Goal: Check status: Check status

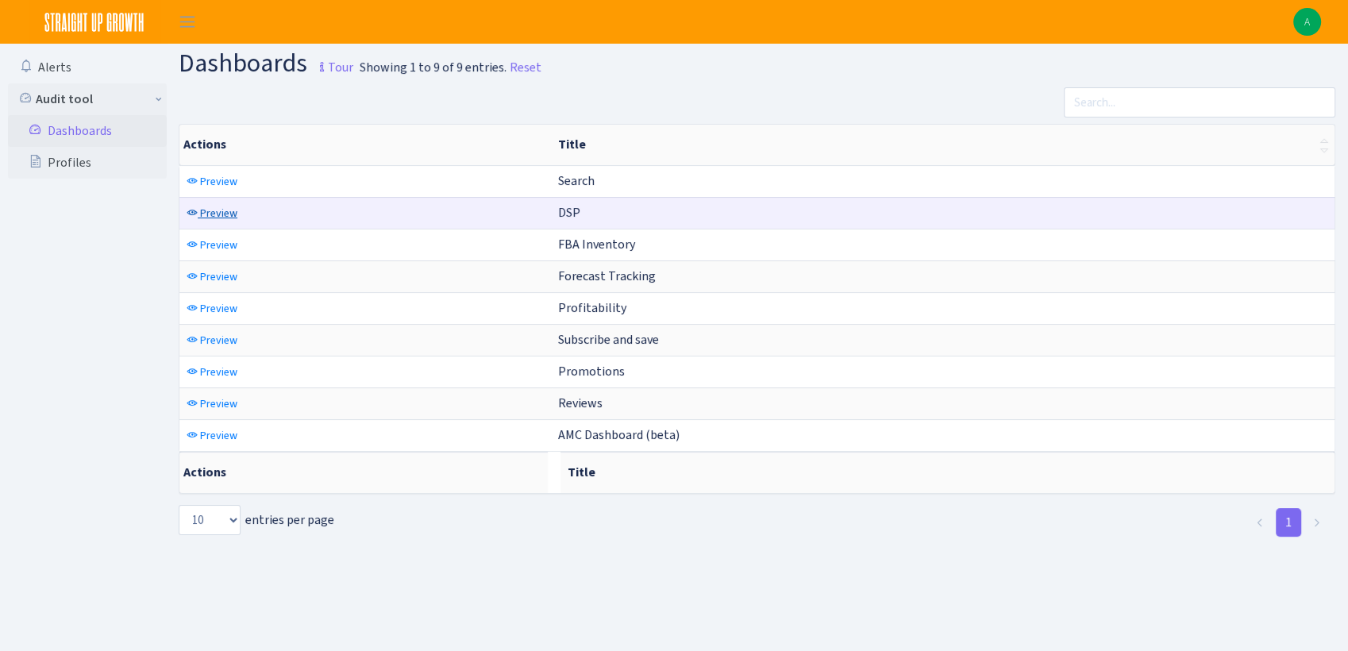
click at [214, 214] on span "Preview" at bounding box center [218, 213] width 37 height 15
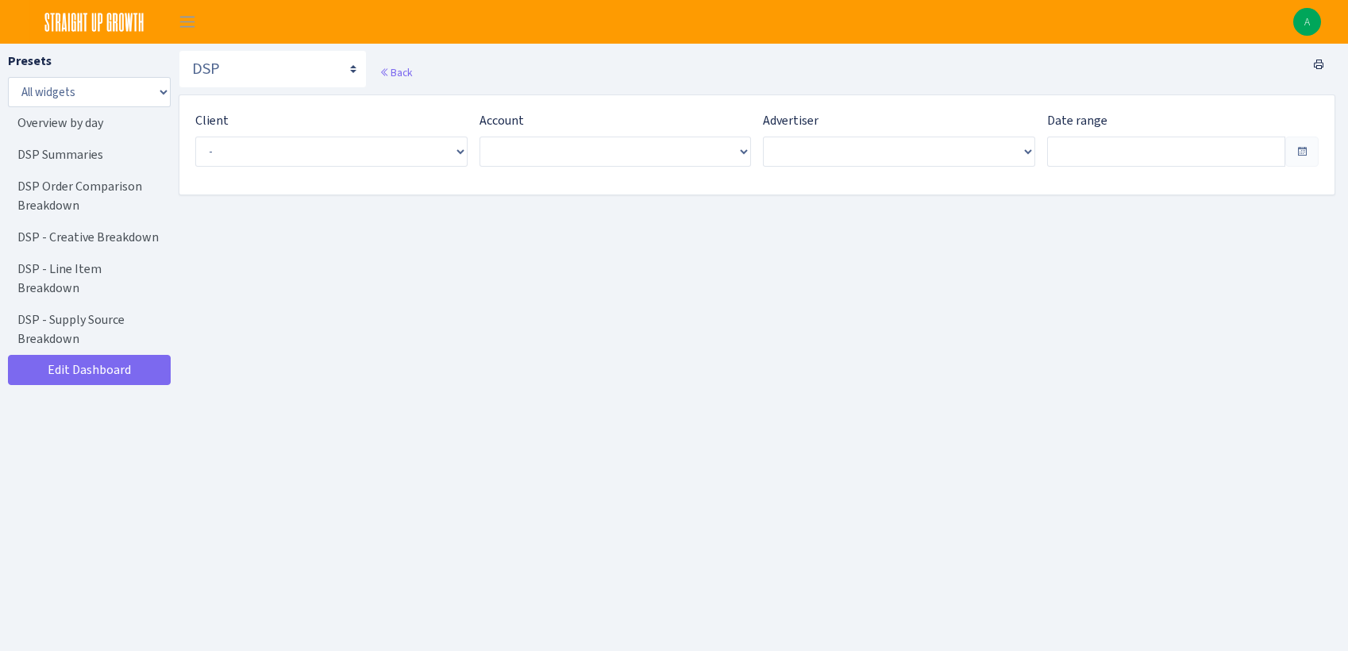
type input "[DATE] - [DATE]"
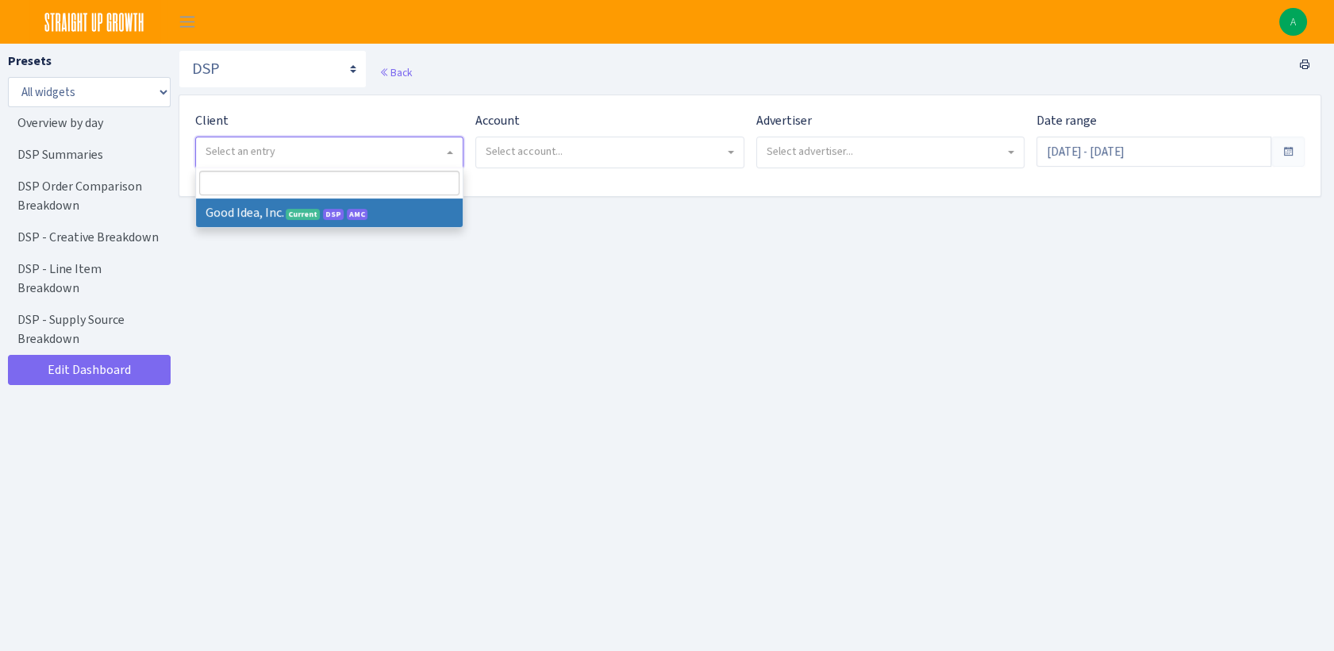
click at [286, 156] on span "Select an entry" at bounding box center [325, 152] width 238 height 16
select select "200"
select select
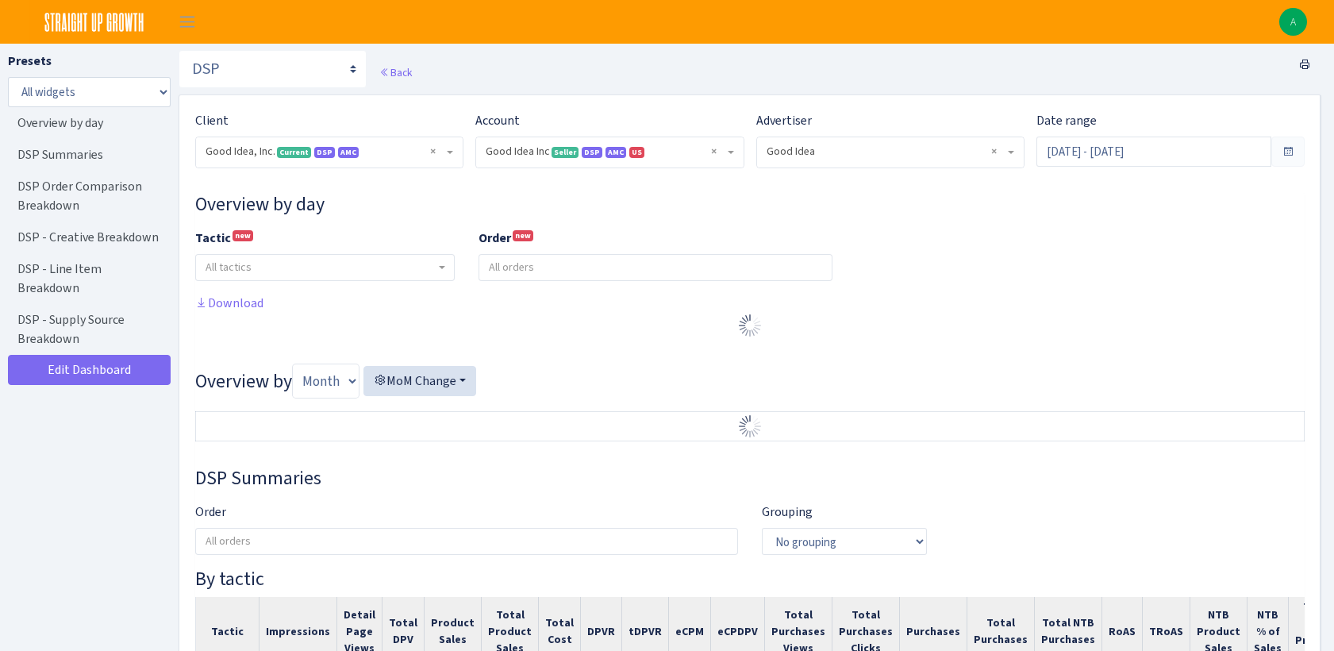
select select "2070955144202371"
select select "583876565419656403"
select select
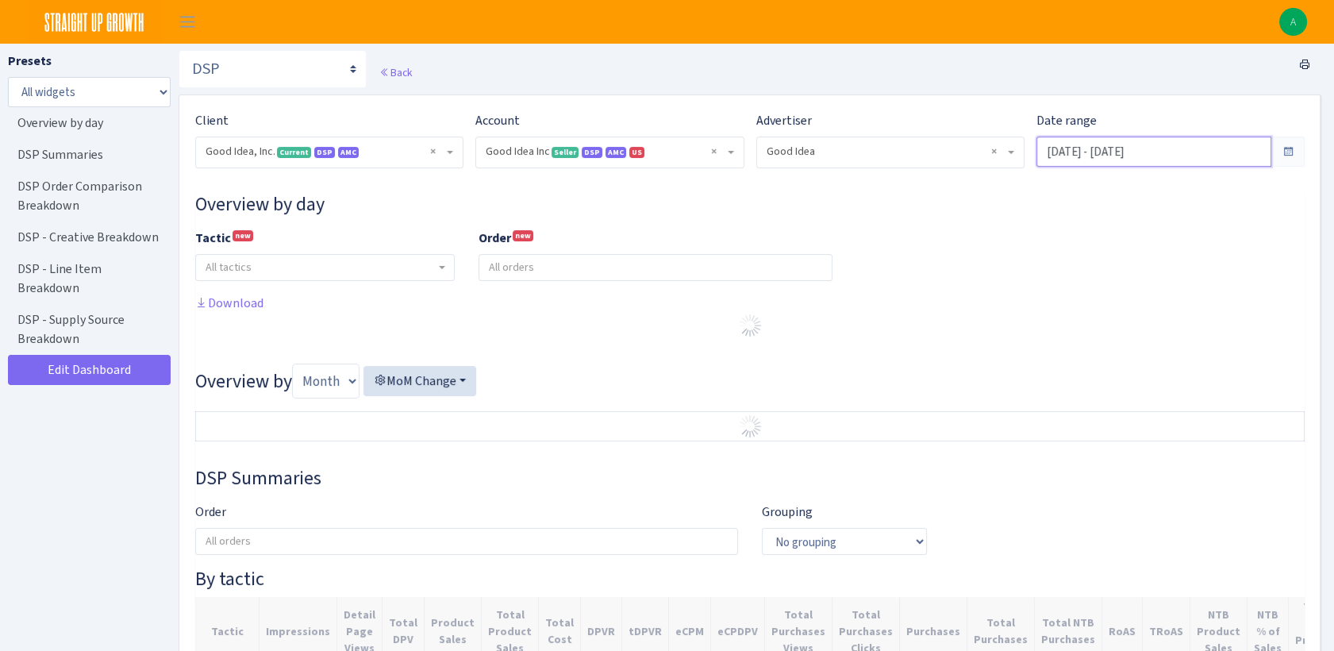
click at [1195, 149] on input "Aug 18, 2025 - Sep 16, 2025" at bounding box center [1154, 152] width 235 height 30
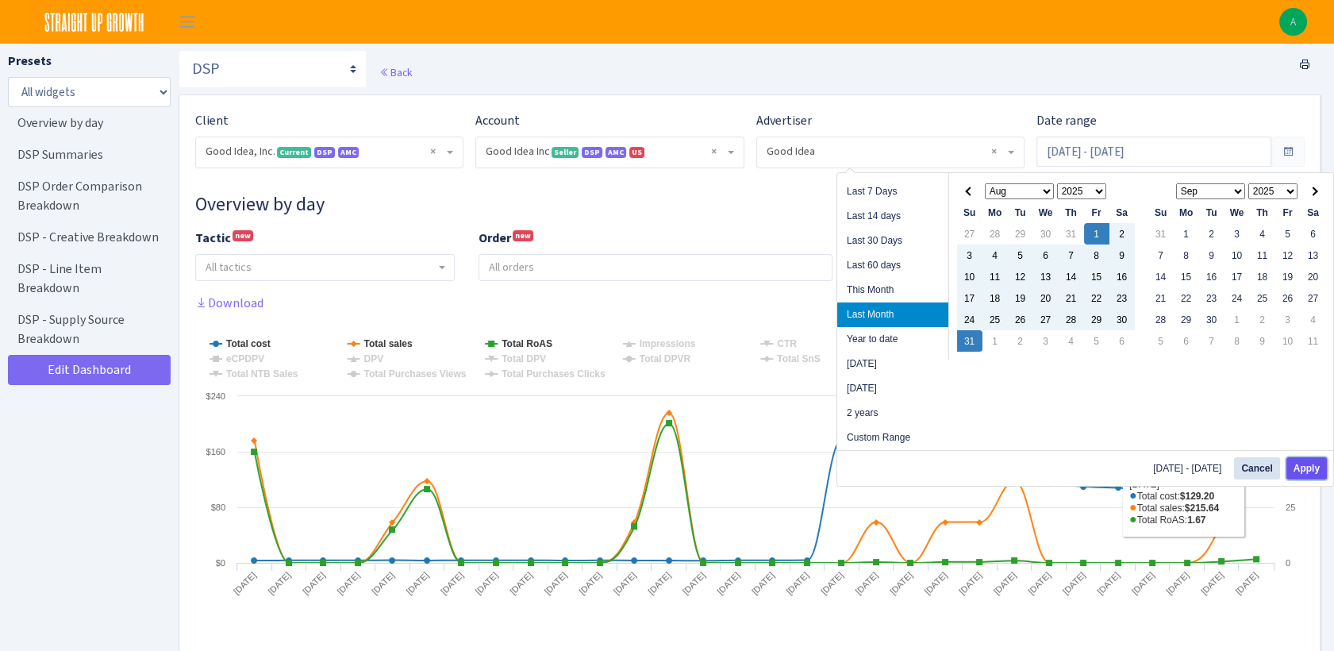
click at [1318, 463] on button "Apply" at bounding box center [1307, 468] width 40 height 22
type input "Aug 1, 2025 - Aug 31, 2025"
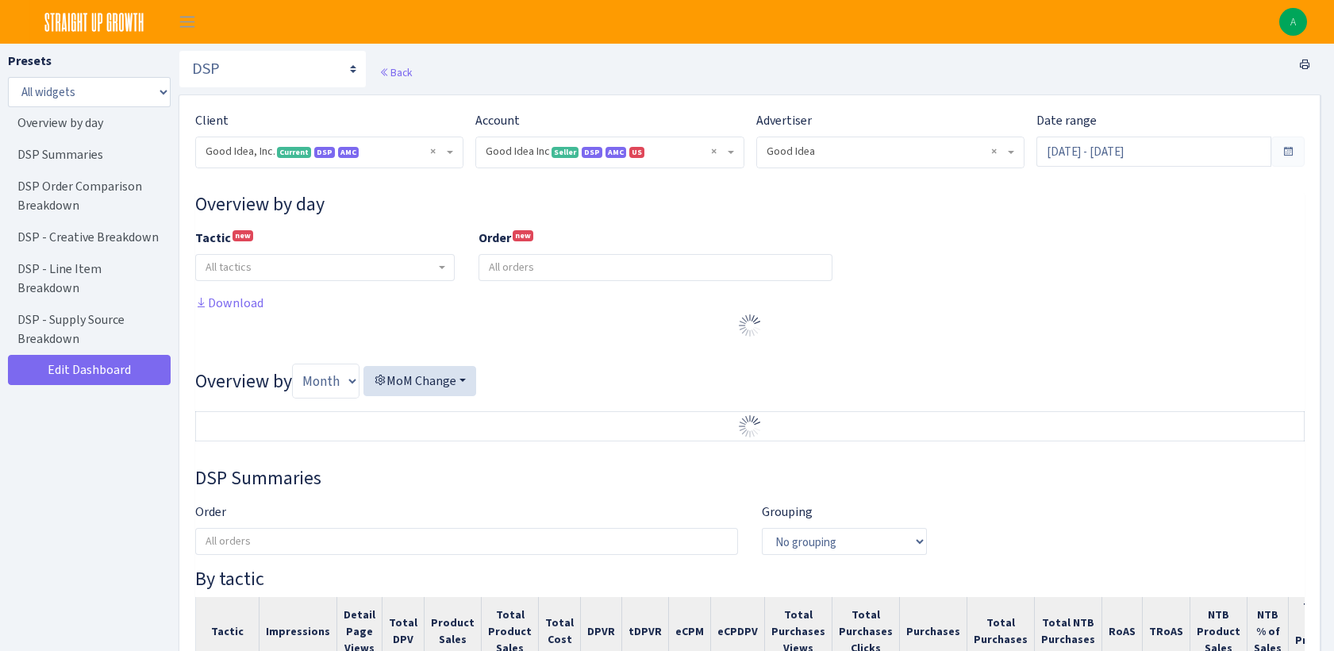
select select "2070955144202371"
select select "583876565419656403"
select select
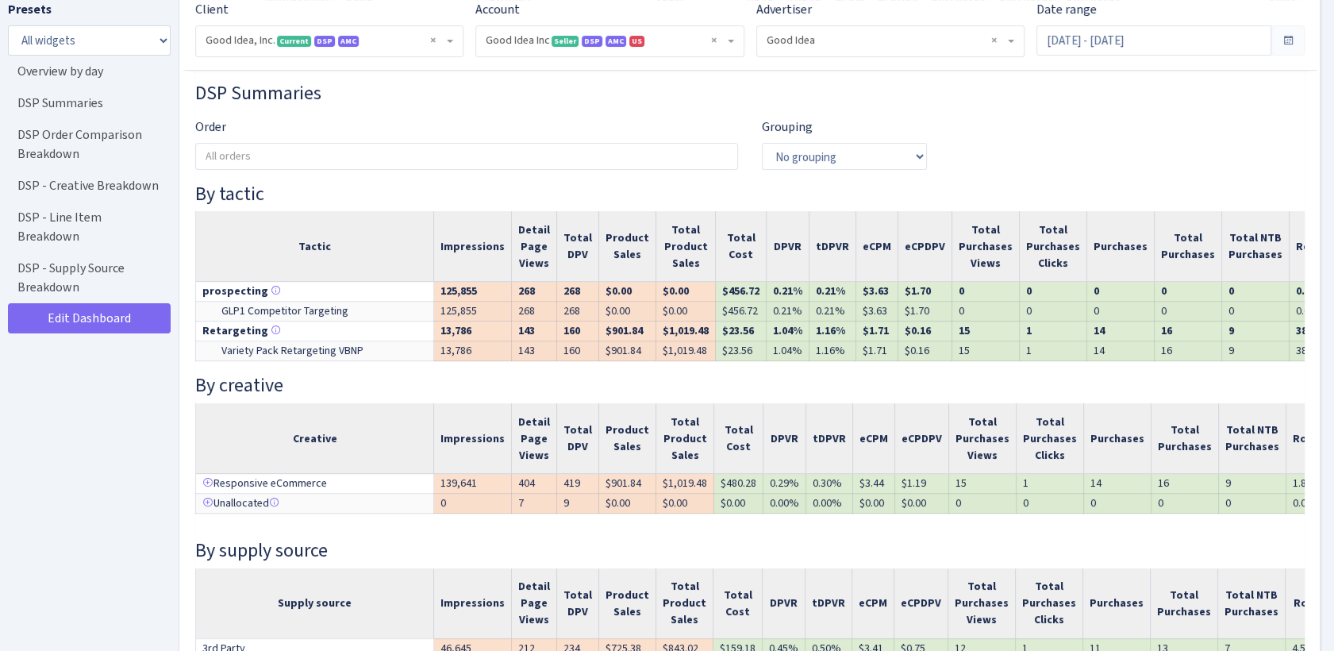
scroll to position [768, 0]
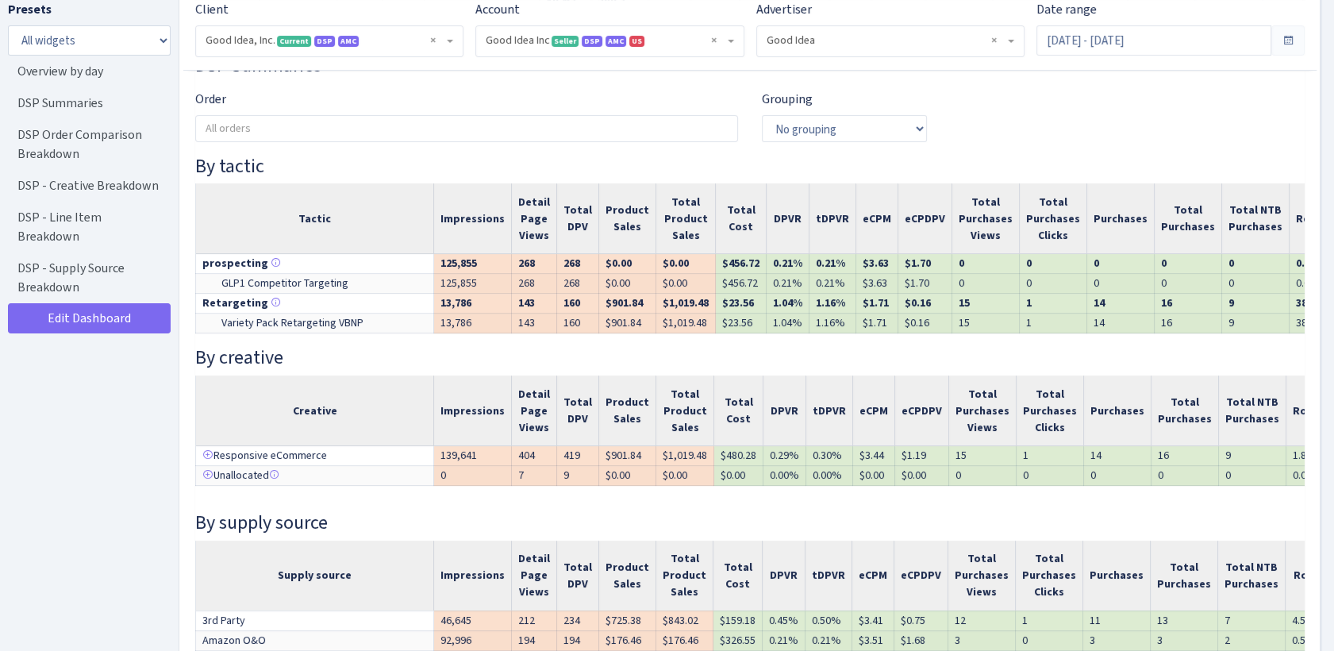
click at [1080, 136] on div "Order All orders GLP1 Competitor Targeting Performance+ Consideration Supplemen…" at bounding box center [749, 122] width 1133 height 65
click at [1298, 38] on span at bounding box center [1288, 40] width 33 height 30
click at [1296, 38] on span at bounding box center [1288, 40] width 33 height 30
click at [1285, 41] on span at bounding box center [1288, 40] width 13 height 13
click at [1201, 43] on input "Aug 1, 2025 - Aug 31, 2025" at bounding box center [1154, 40] width 235 height 30
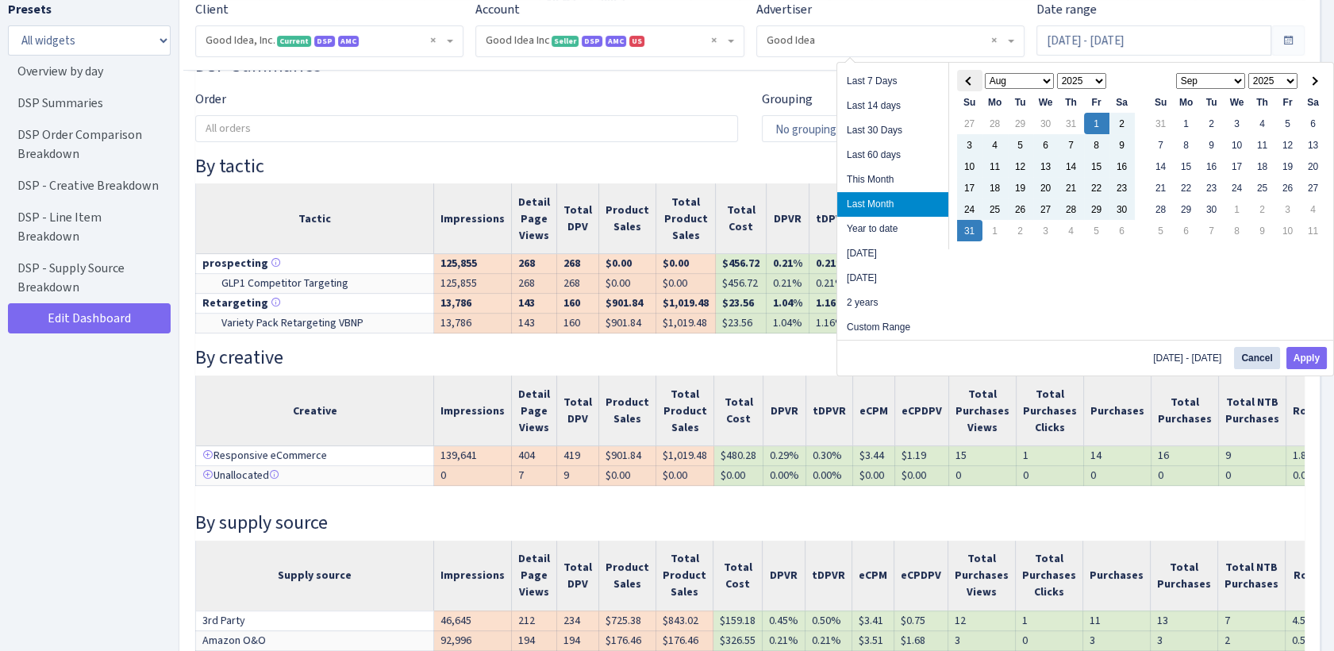
click at [972, 80] on span at bounding box center [969, 80] width 9 height 9
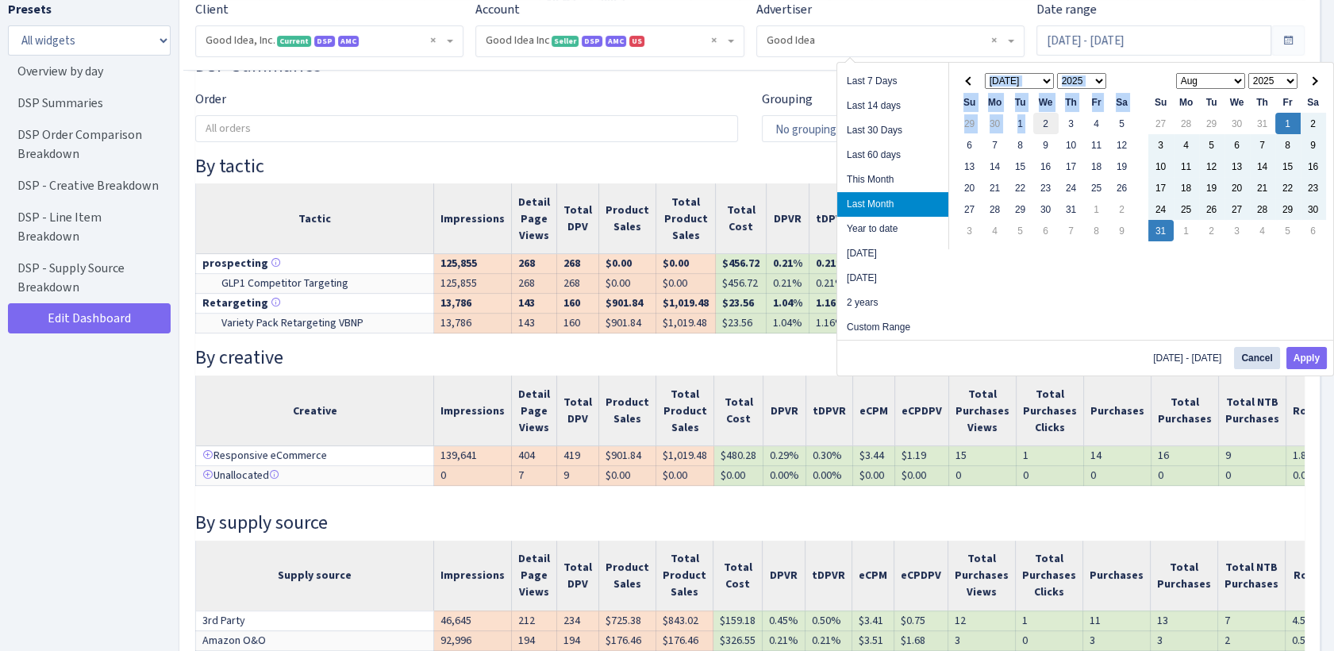
drag, startPoint x: 971, startPoint y: 81, endPoint x: 1033, endPoint y: 120, distance: 73.8
click at [1033, 120] on table "Jan Feb Mar Apr May Jun Jul Aug Sep Oct Nov Dec 1925 1926 1927 1928 1929 1930 1…" at bounding box center [1045, 156] width 179 height 172
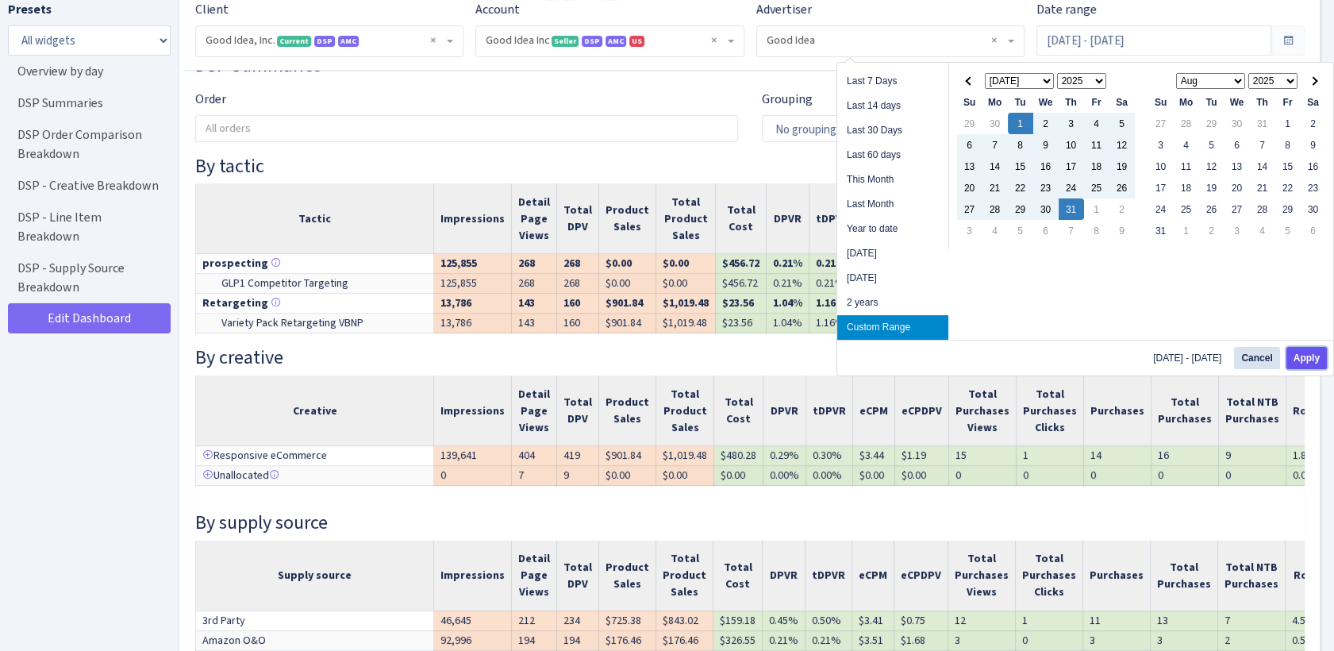
click at [1302, 353] on button "Apply" at bounding box center [1307, 358] width 40 height 22
type input "[DATE] - [DATE]"
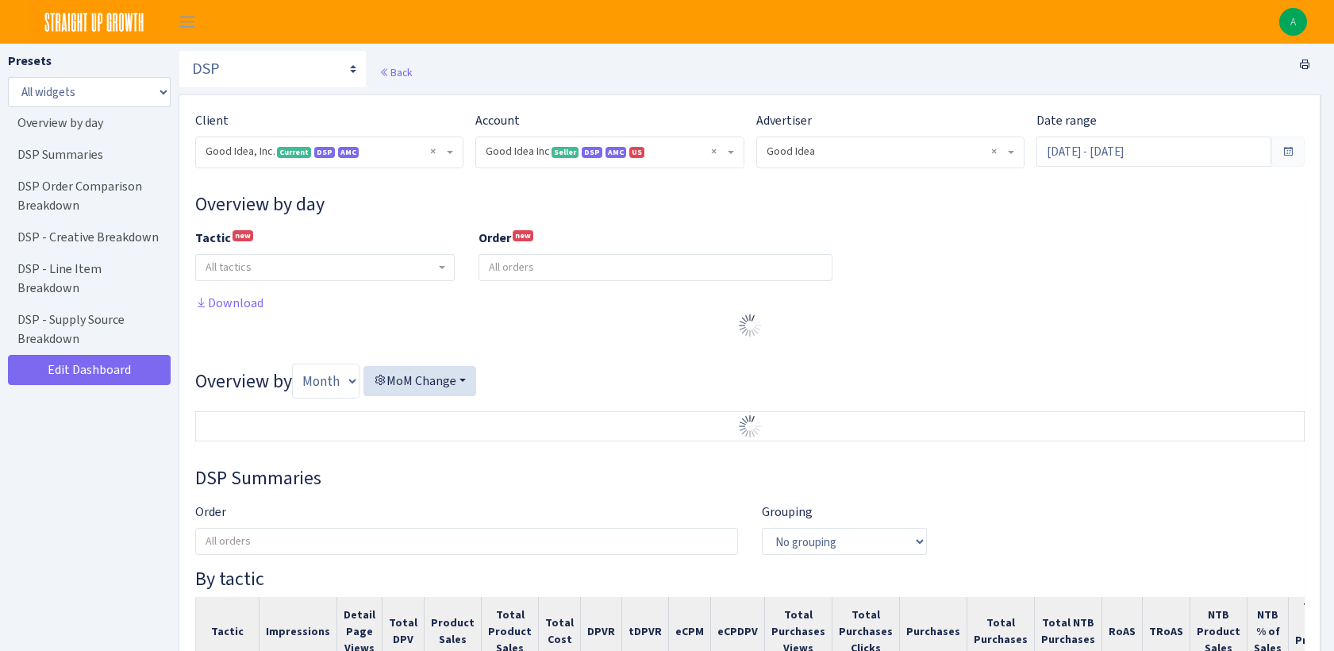
select select "2070955144202371"
select select "583876565419656403"
select select
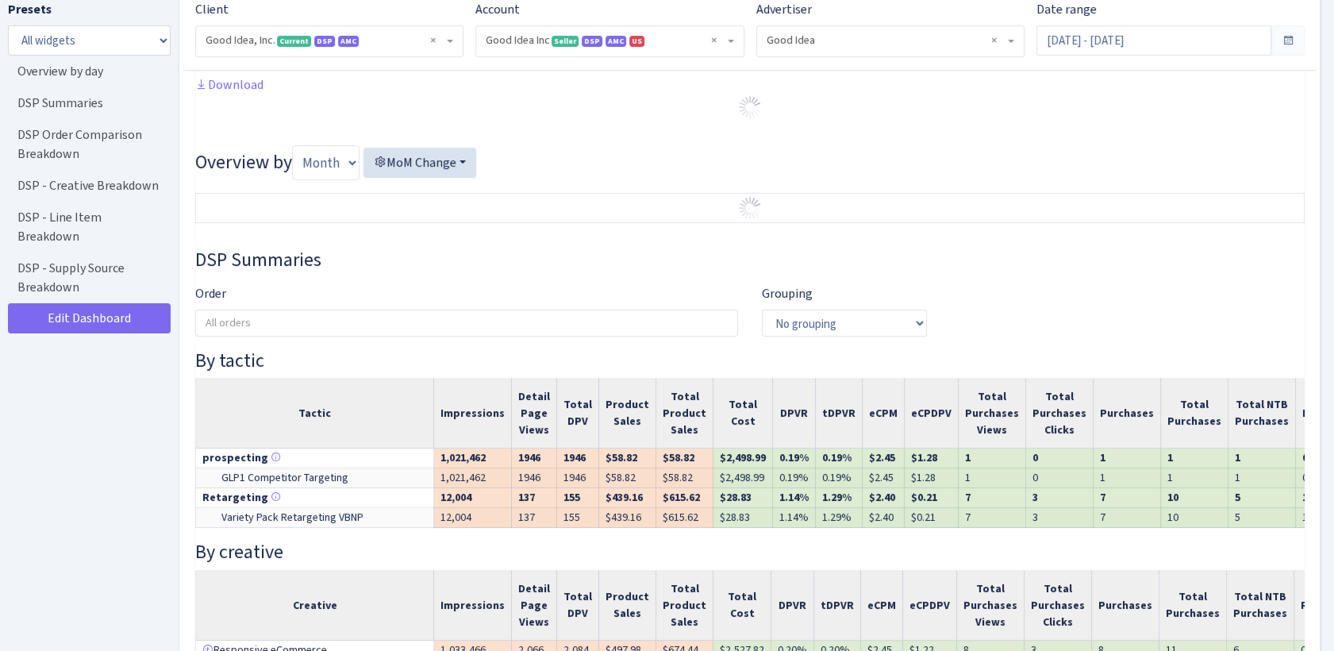
scroll to position [261, 0]
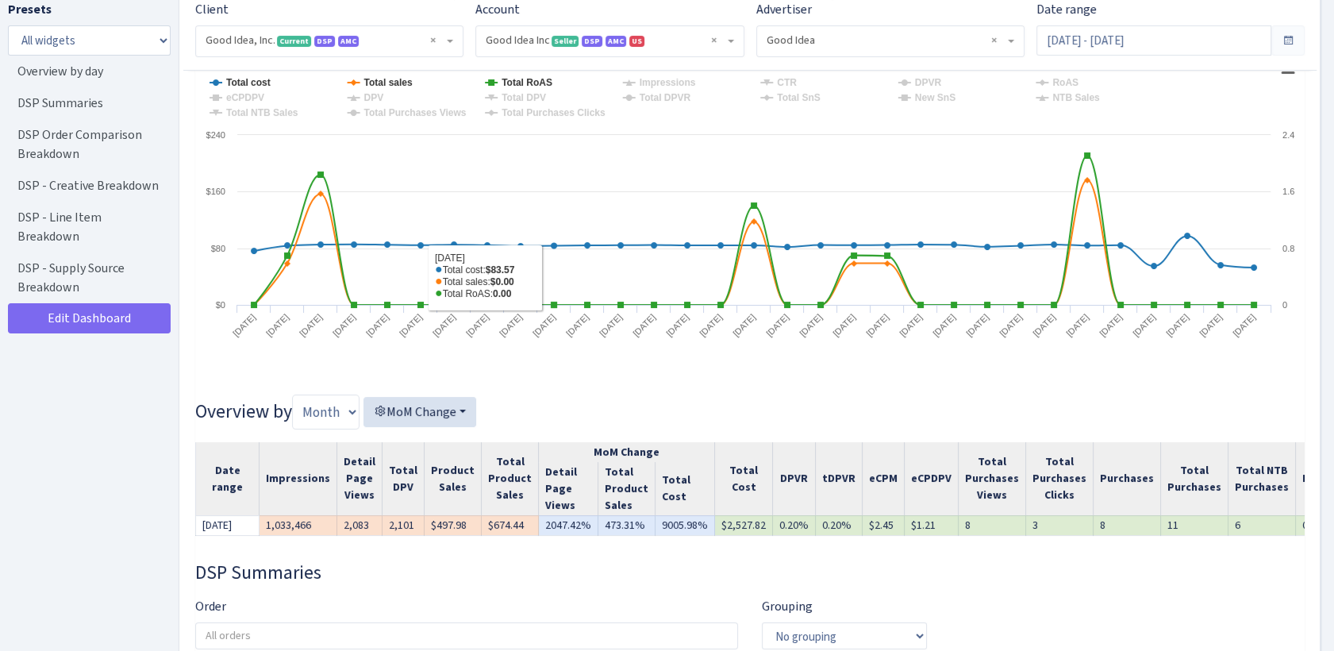
click at [560, 373] on div "Created with Highstock 6.2.0 Chart context menu Total cost Total sales Total Ro…" at bounding box center [749, 217] width 1133 height 330
click at [1287, 47] on span at bounding box center [1288, 40] width 33 height 30
click at [1287, 45] on span at bounding box center [1288, 40] width 13 height 13
click at [1177, 40] on input "[DATE] - [DATE]" at bounding box center [1154, 40] width 235 height 30
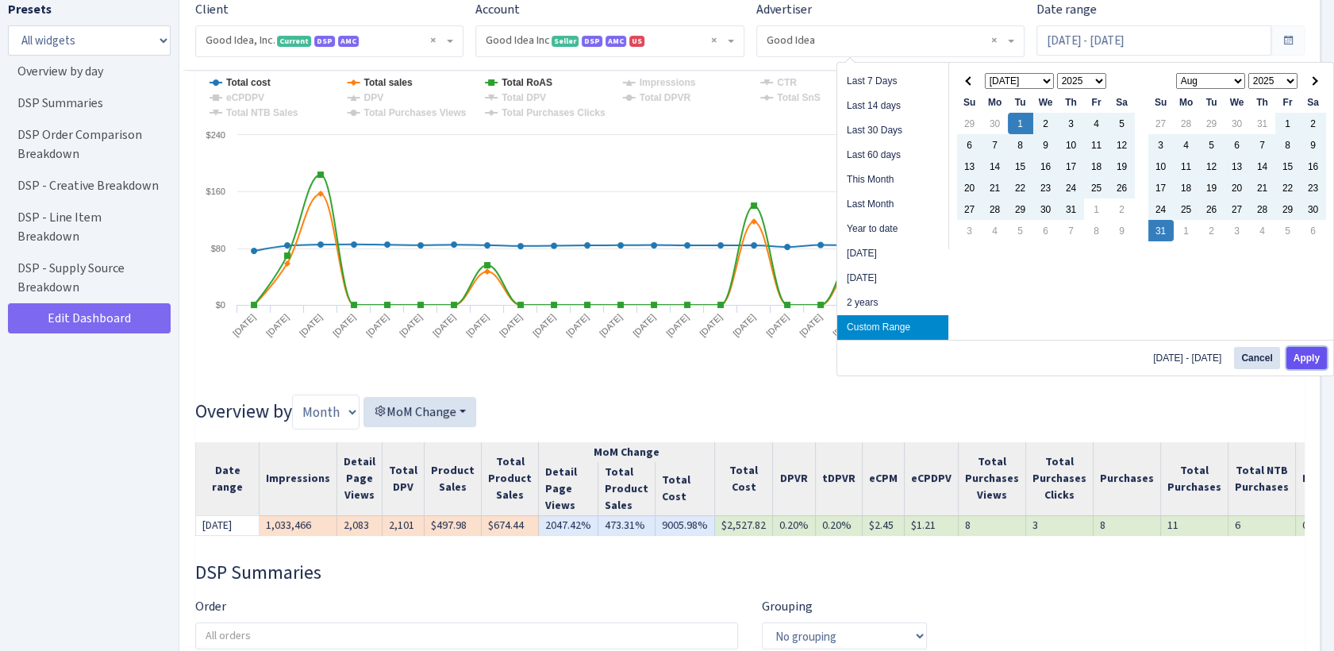
click at [1303, 354] on button "Apply" at bounding box center [1307, 358] width 40 height 22
type input "Jul 1, 2025 - Aug 31, 2025"
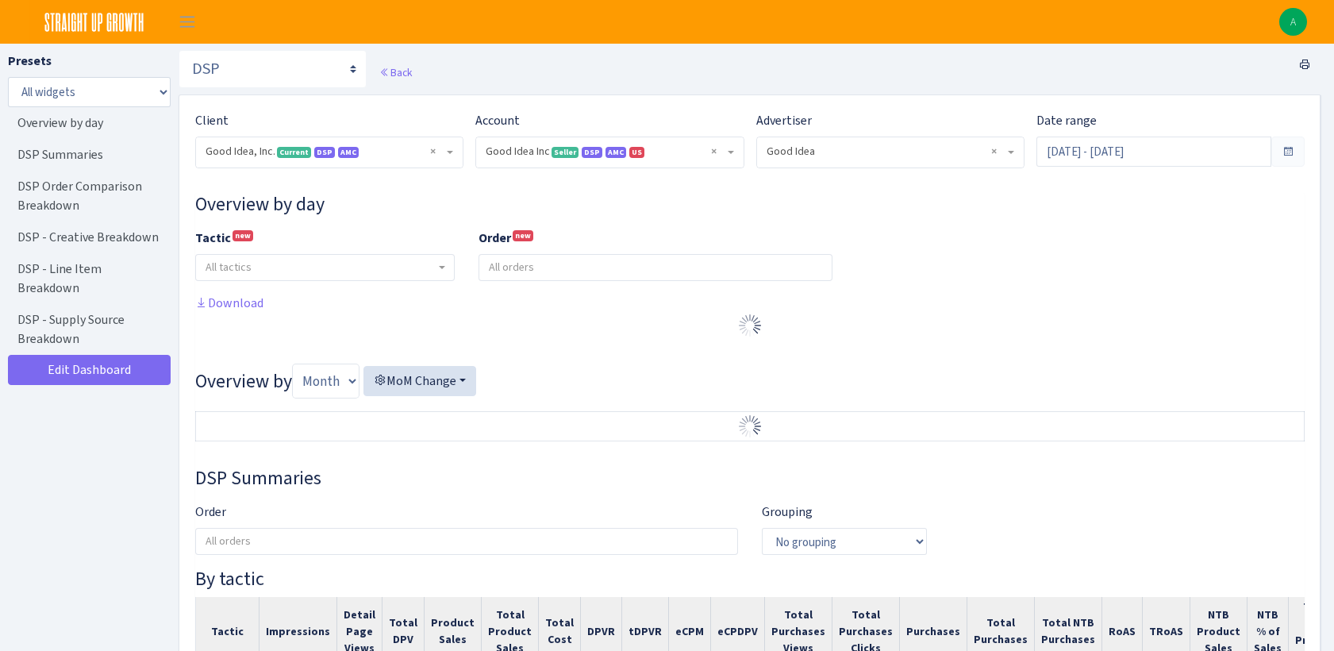
select select "2070955144202371"
select select "583876565419656403"
select select
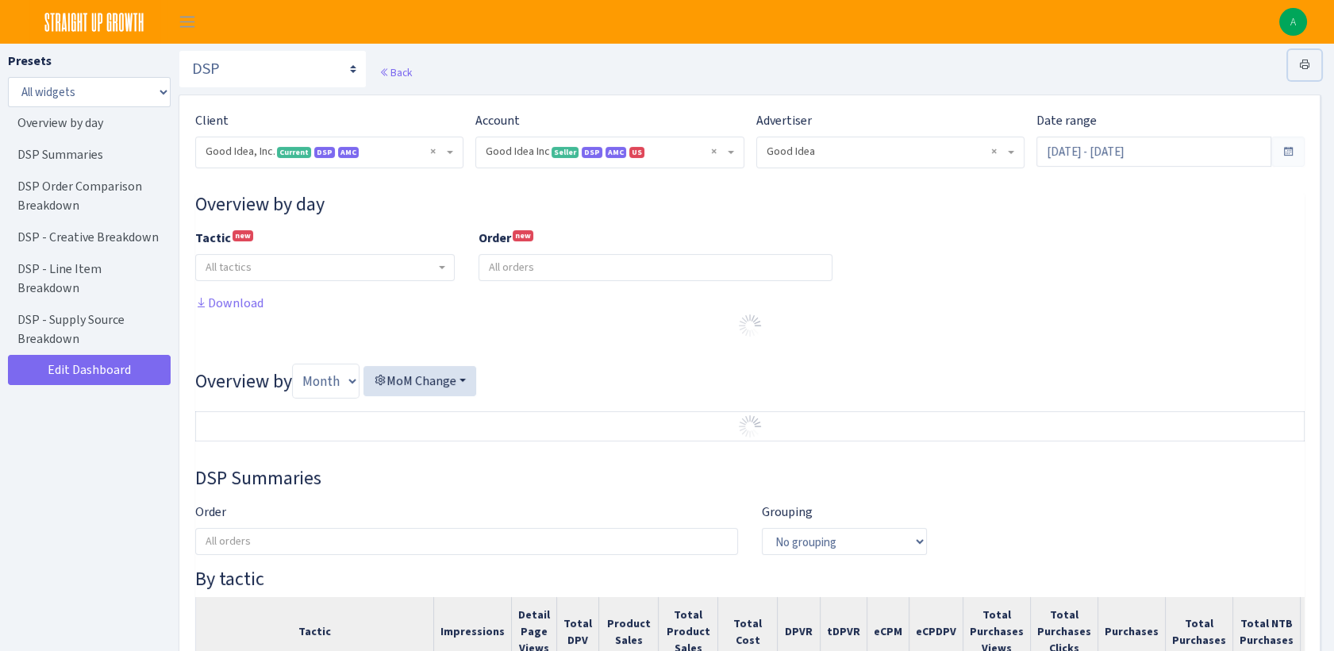
click at [1297, 59] on link at bounding box center [1304, 65] width 33 height 30
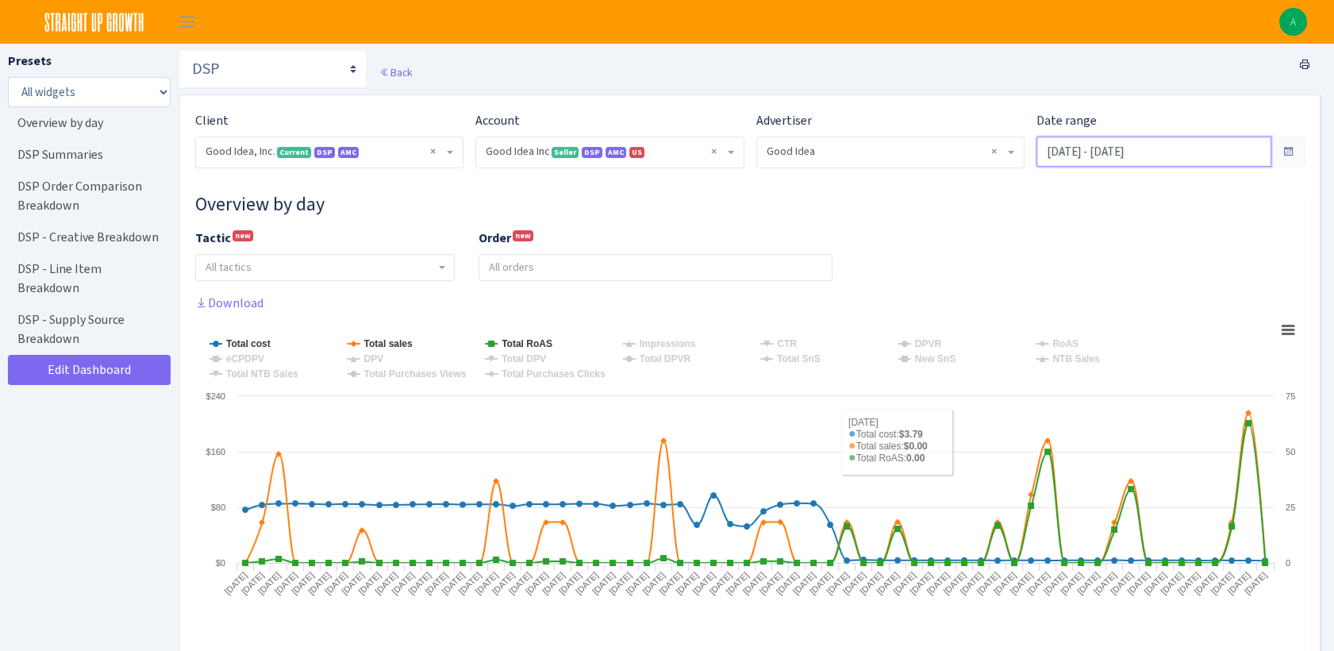
click at [1227, 158] on input "Jul 1, 2025 - Aug 31, 2025" at bounding box center [1154, 152] width 235 height 30
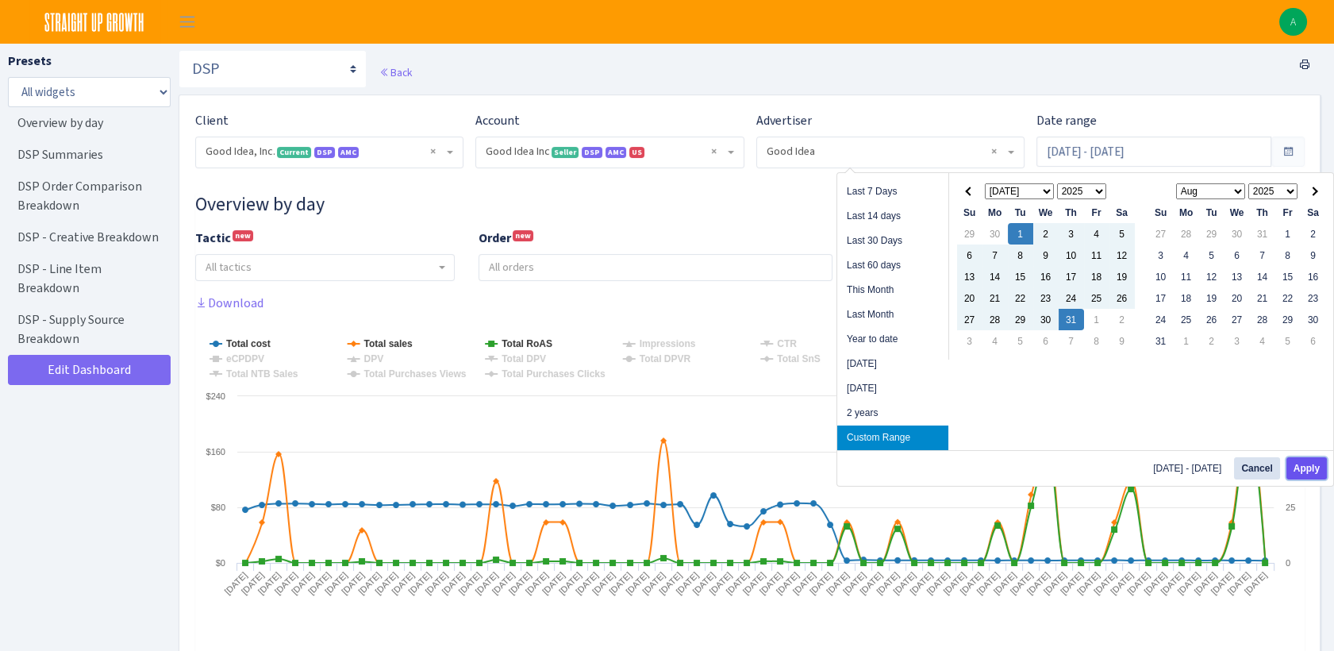
click at [1325, 467] on button "Apply" at bounding box center [1307, 468] width 40 height 22
type input "[DATE] - [DATE]"
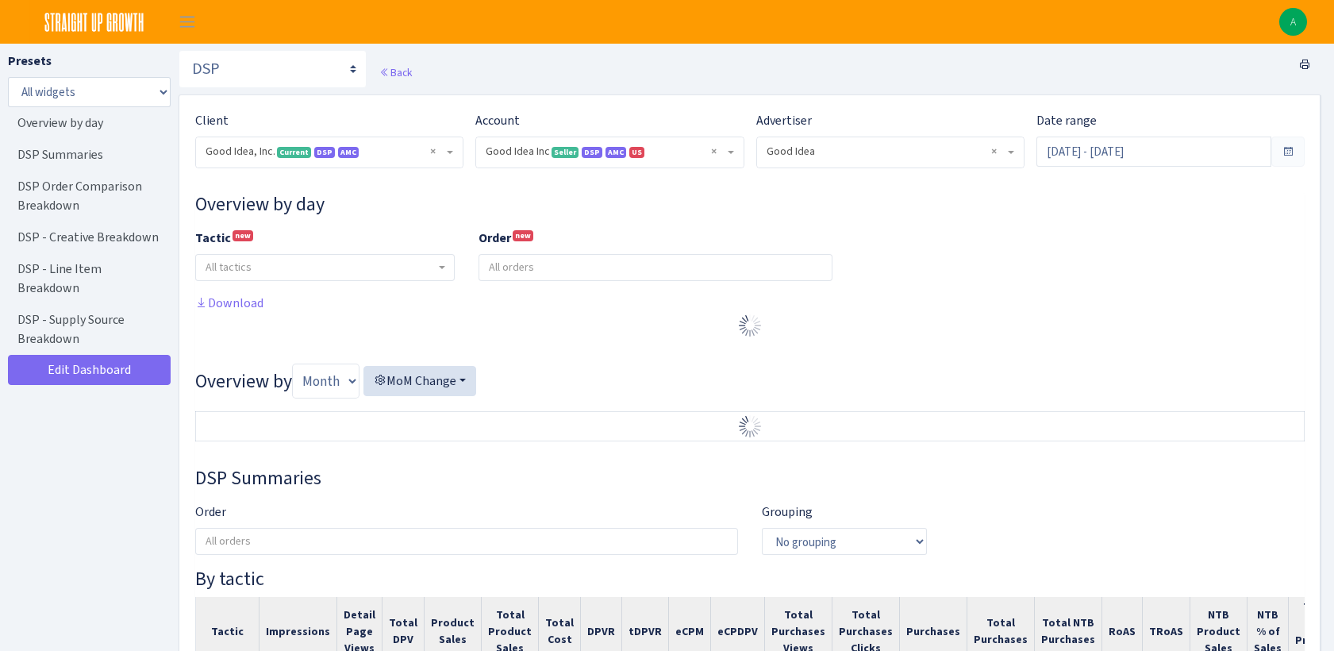
select select "2070955144202371"
select select "583876565419656403"
select select
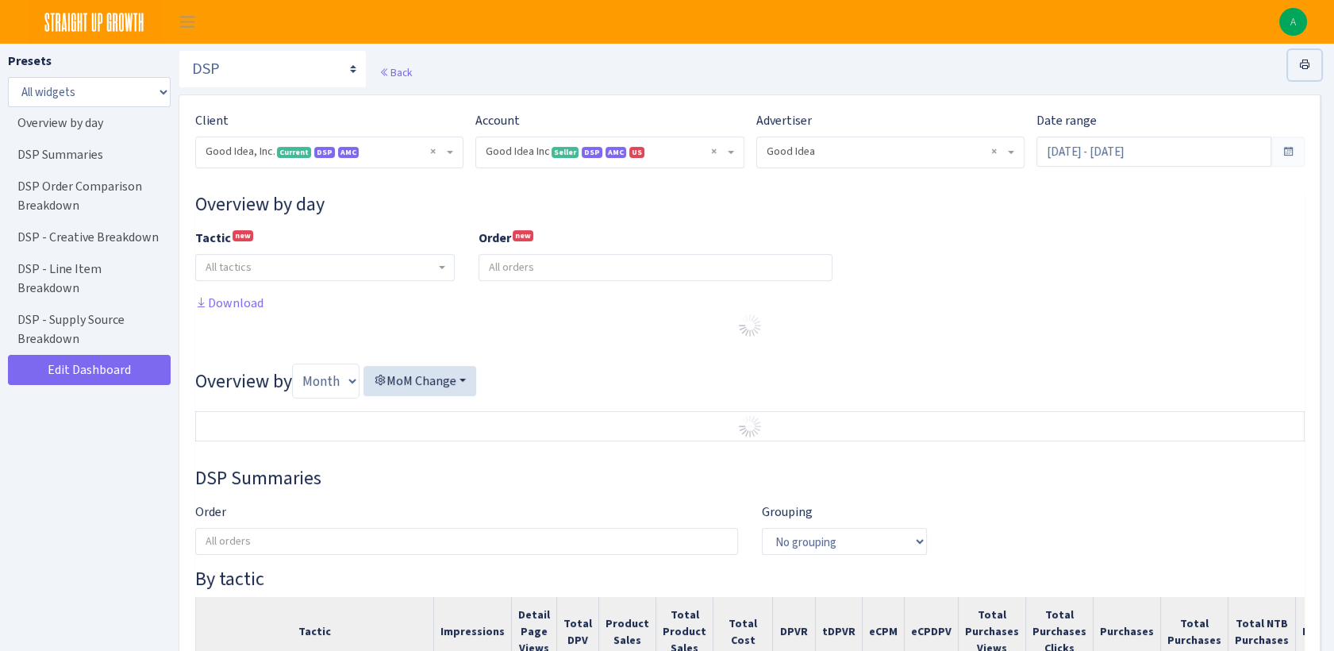
drag, startPoint x: 1304, startPoint y: 71, endPoint x: 121, endPoint y: 551, distance: 1276.4
click at [1304, 71] on link at bounding box center [1304, 65] width 33 height 30
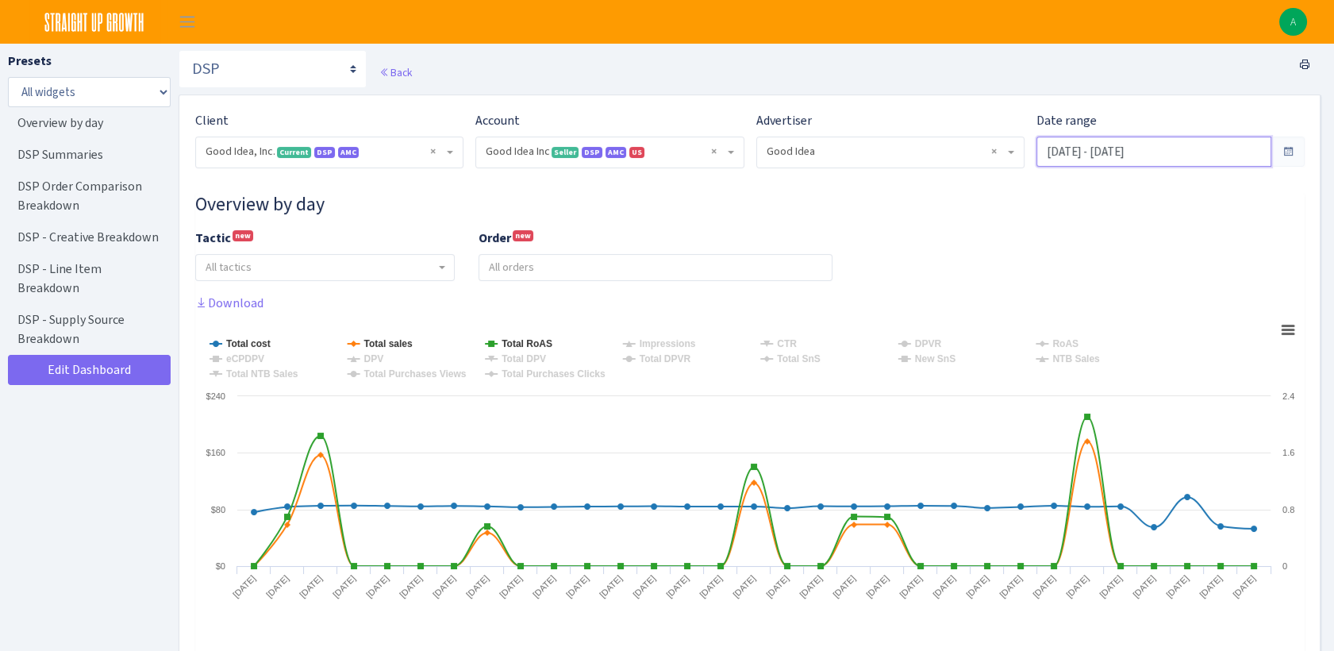
click at [1199, 151] on input "[DATE] - [DATE]" at bounding box center [1154, 152] width 235 height 30
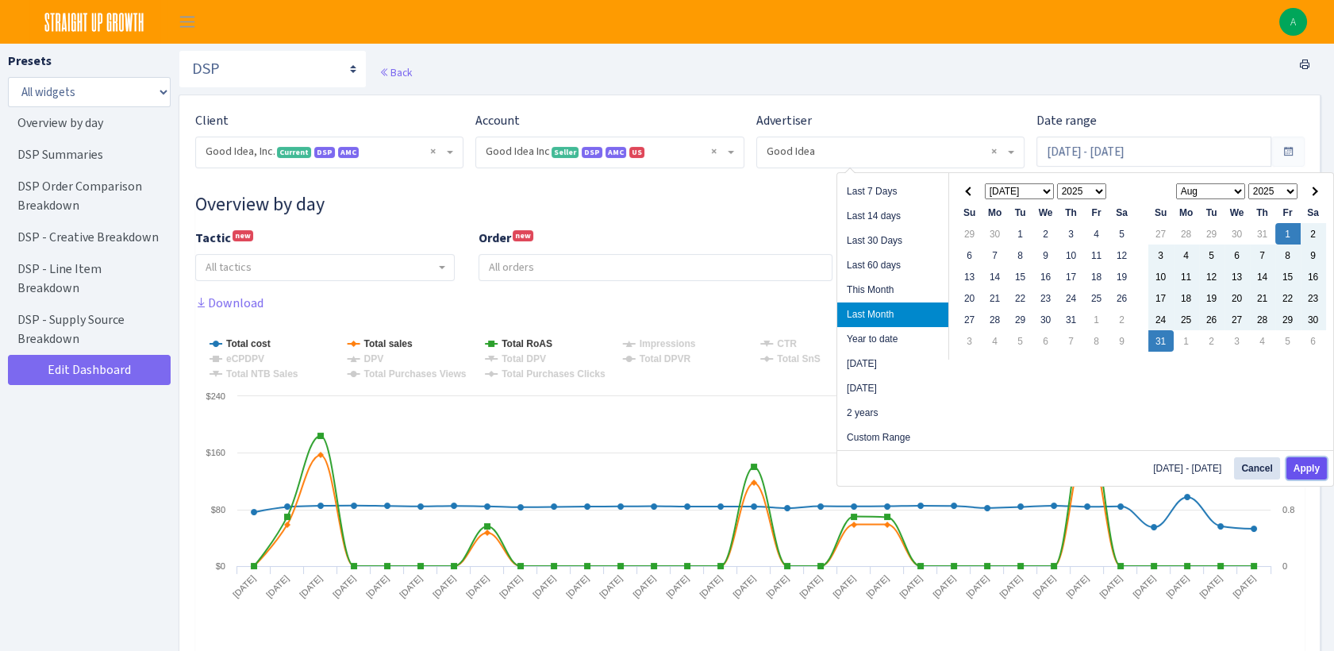
click at [1300, 470] on button "Apply" at bounding box center [1307, 468] width 40 height 22
type input "[DATE] - [DATE]"
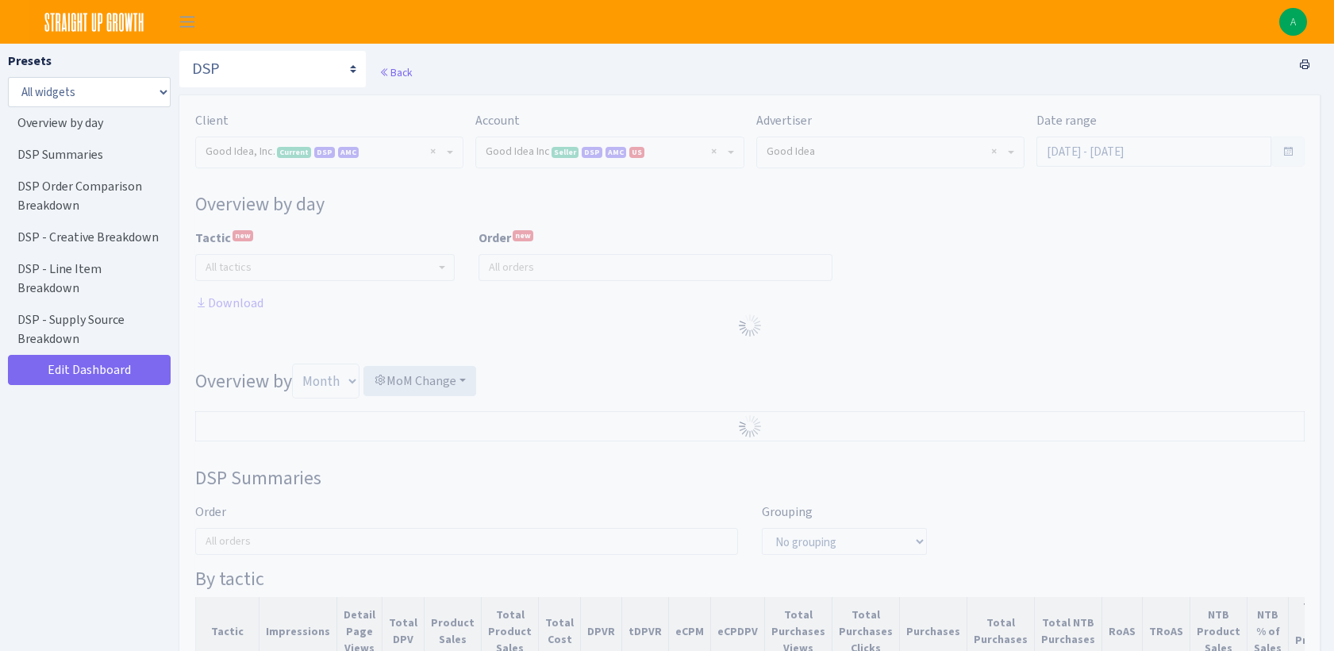
select select "2070955144202371"
select select "583876565419656403"
select select
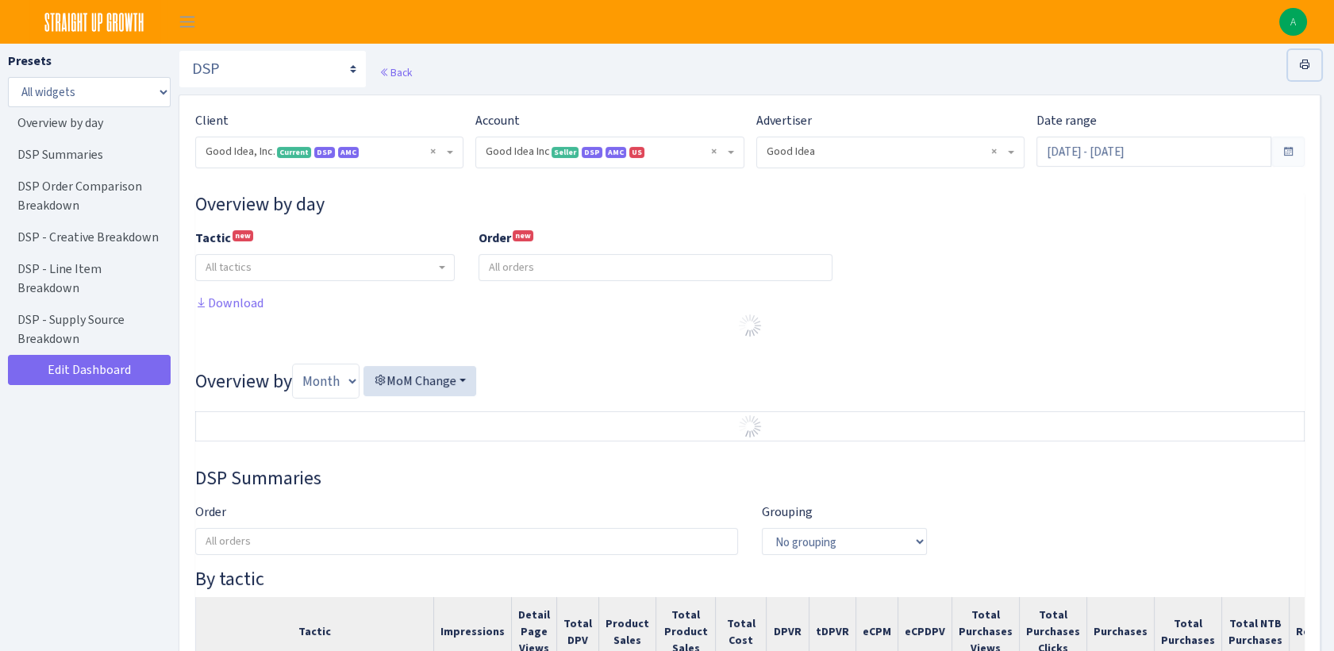
drag, startPoint x: 1314, startPoint y: 73, endPoint x: 114, endPoint y: 552, distance: 1291.6
click at [1314, 73] on link at bounding box center [1304, 65] width 33 height 30
